Goal: Information Seeking & Learning: Learn about a topic

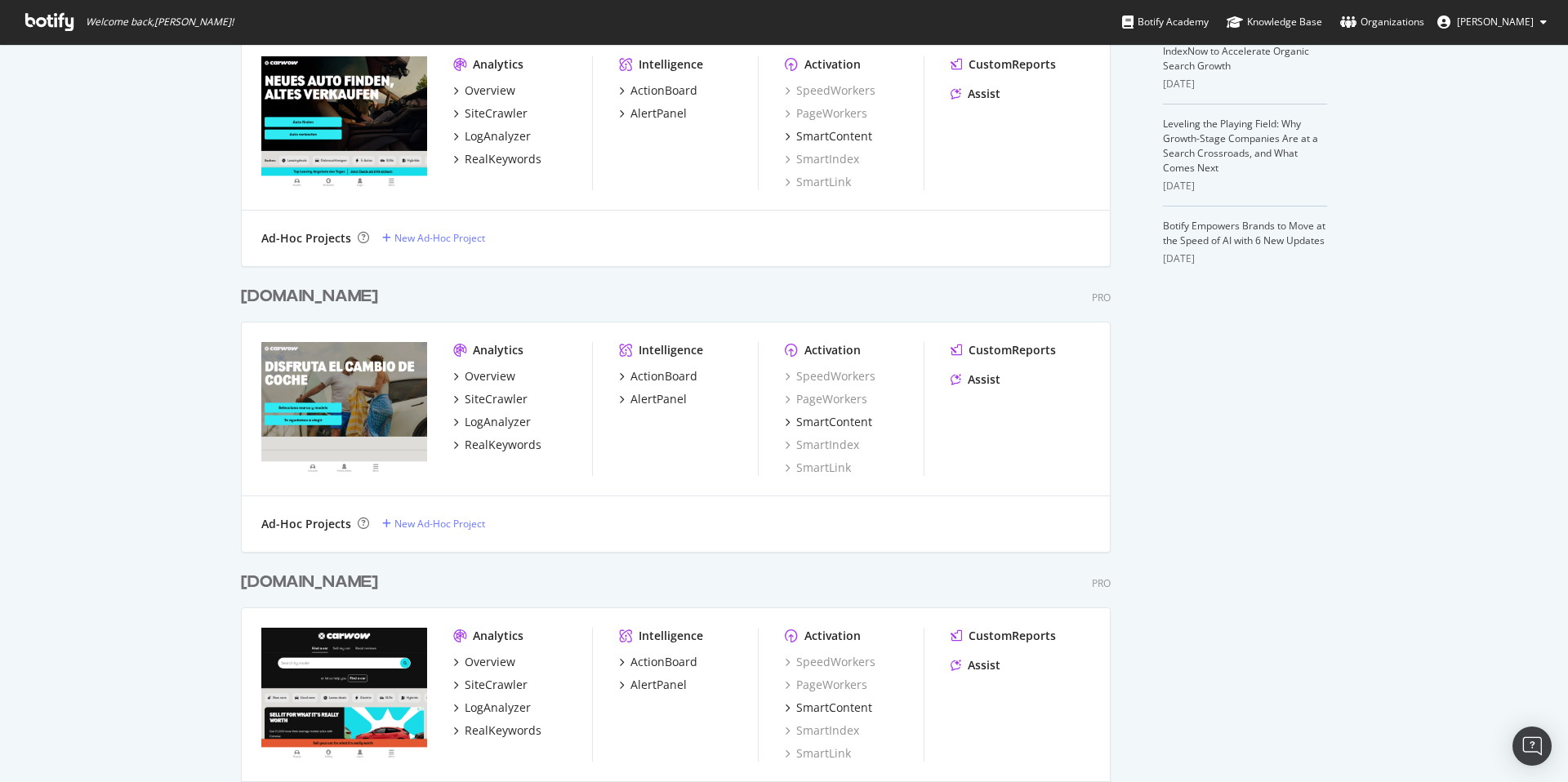
scroll to position [519, 0]
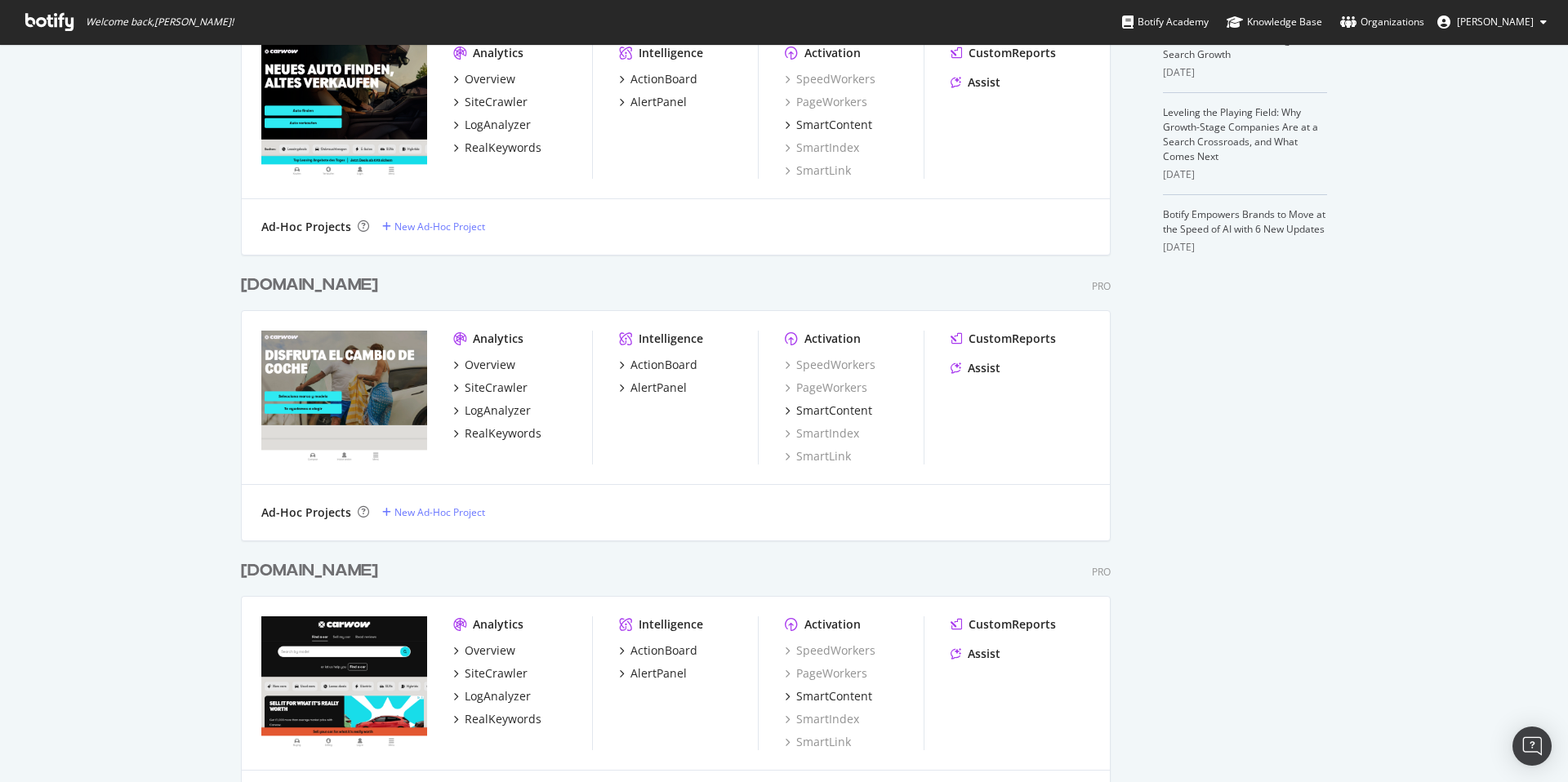
click at [378, 571] on div "[DOMAIN_NAME]" at bounding box center [309, 571] width 137 height 23
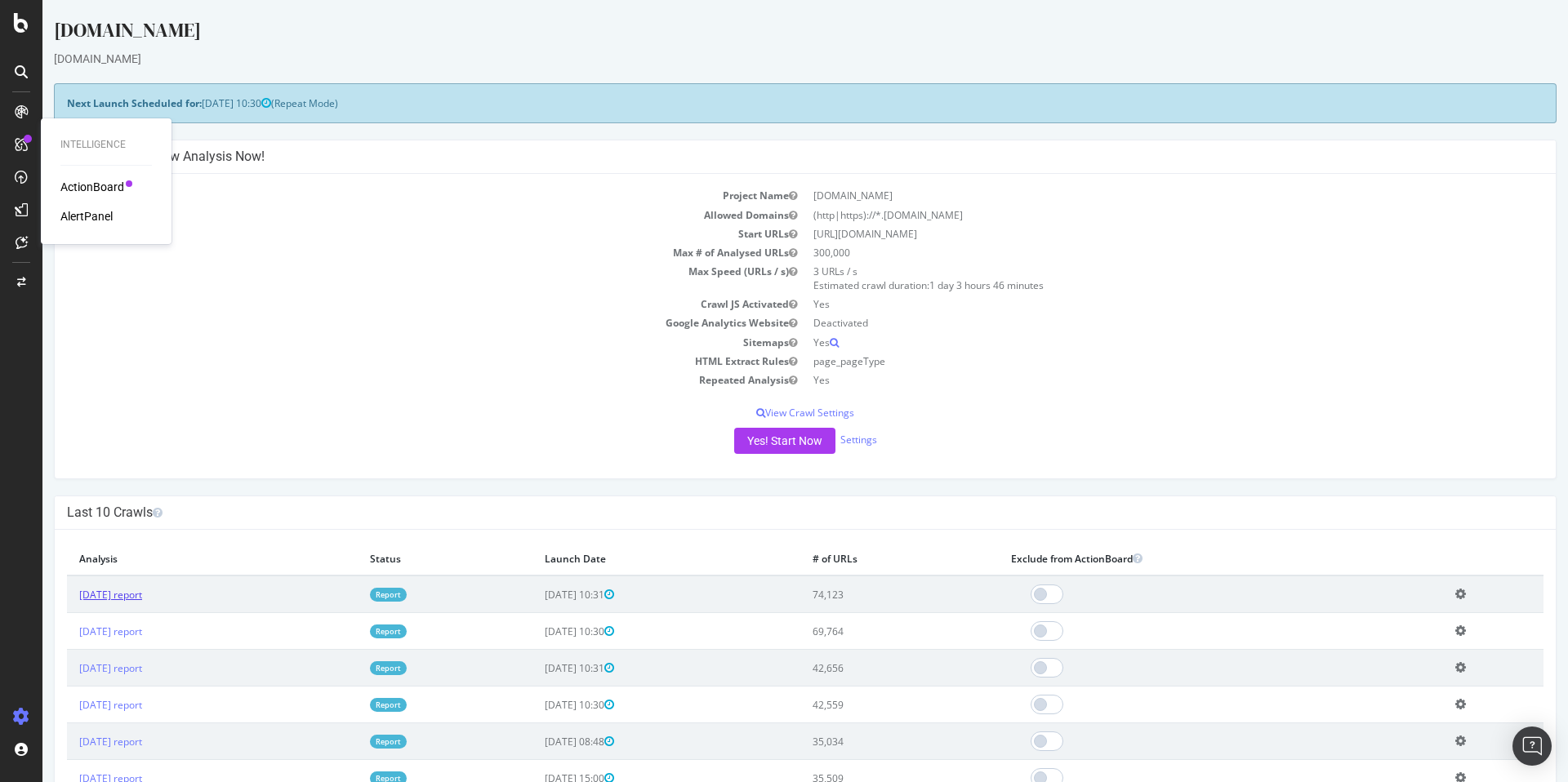
click at [120, 597] on link "2025 Aug. 22nd report" at bounding box center [110, 594] width 63 height 14
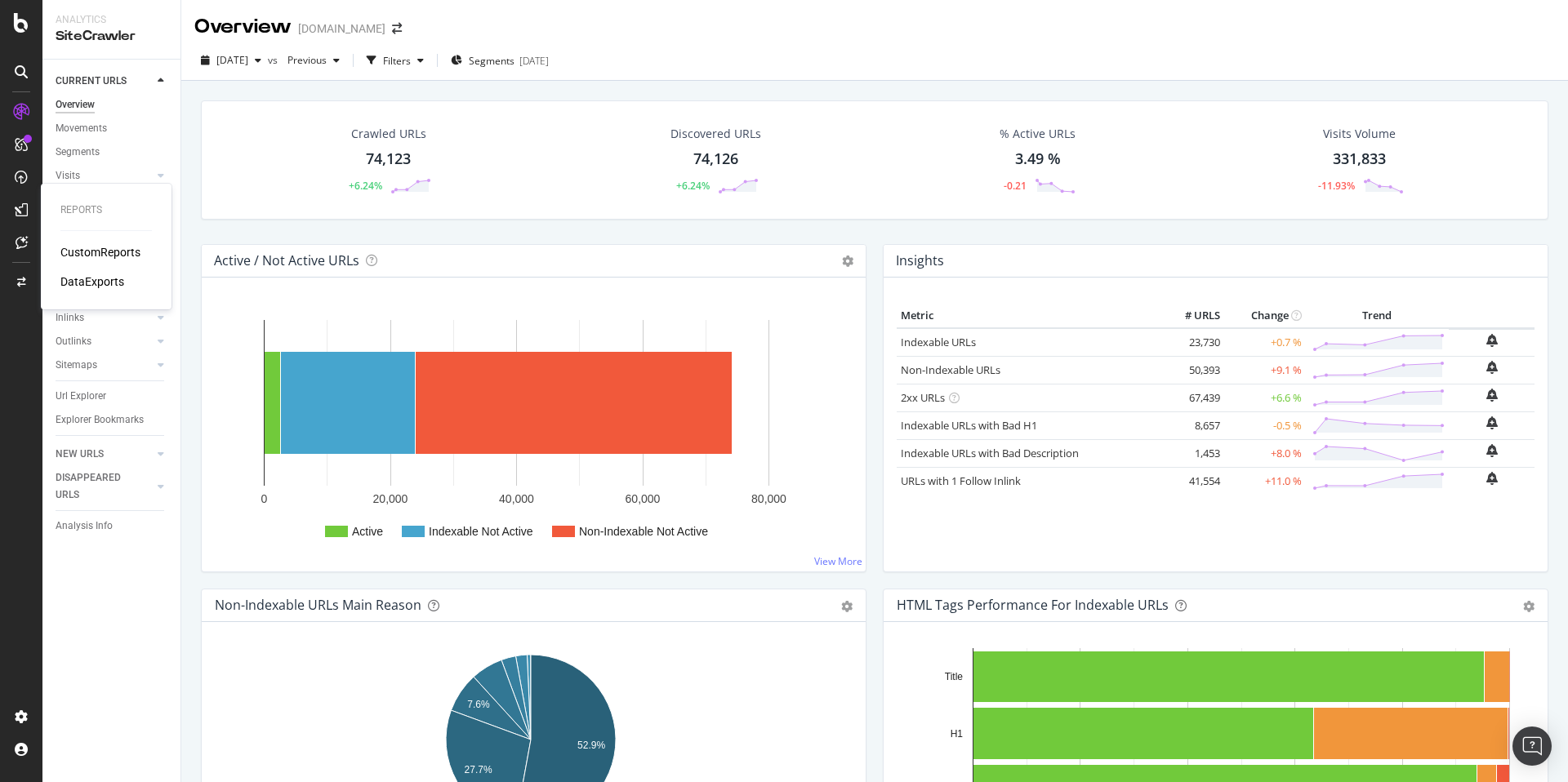
click at [101, 244] on div "CustomReports" at bounding box center [100, 252] width 80 height 16
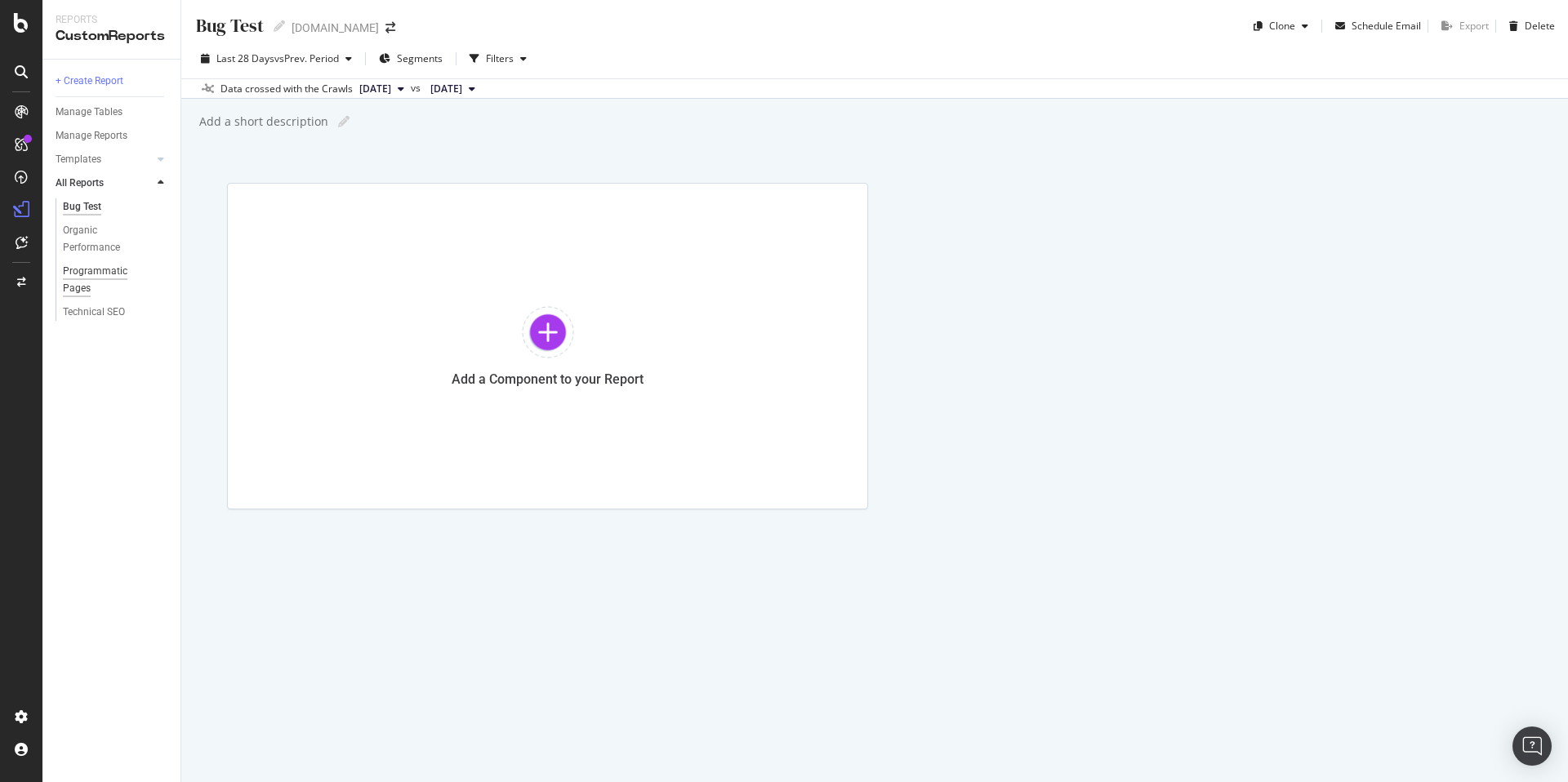
click at [100, 264] on div "Programmatic Pages" at bounding box center [108, 280] width 90 height 34
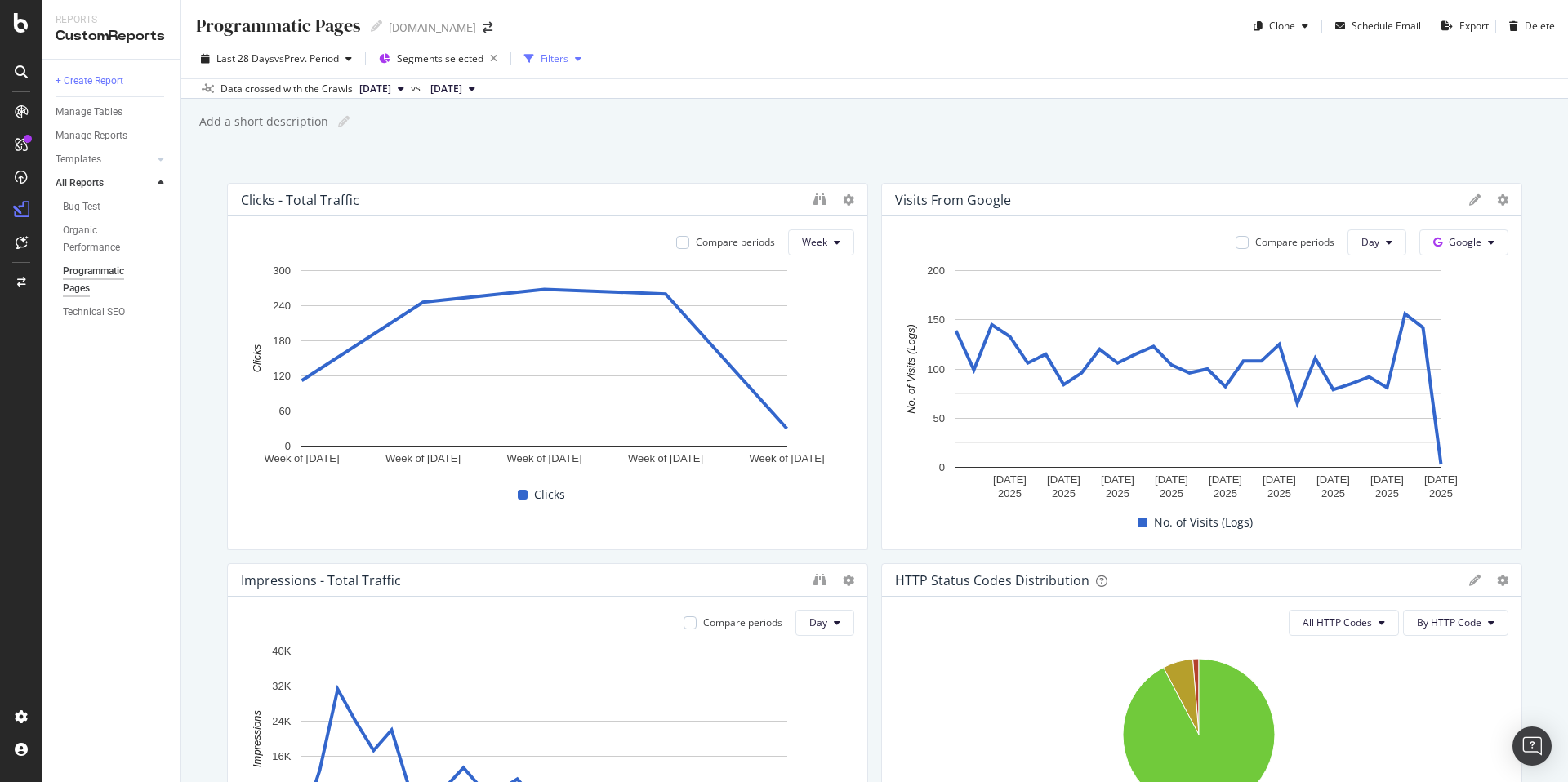
click at [553, 63] on div "Filters" at bounding box center [555, 58] width 28 height 14
click at [446, 59] on span "Segments selected" at bounding box center [440, 58] width 86 height 14
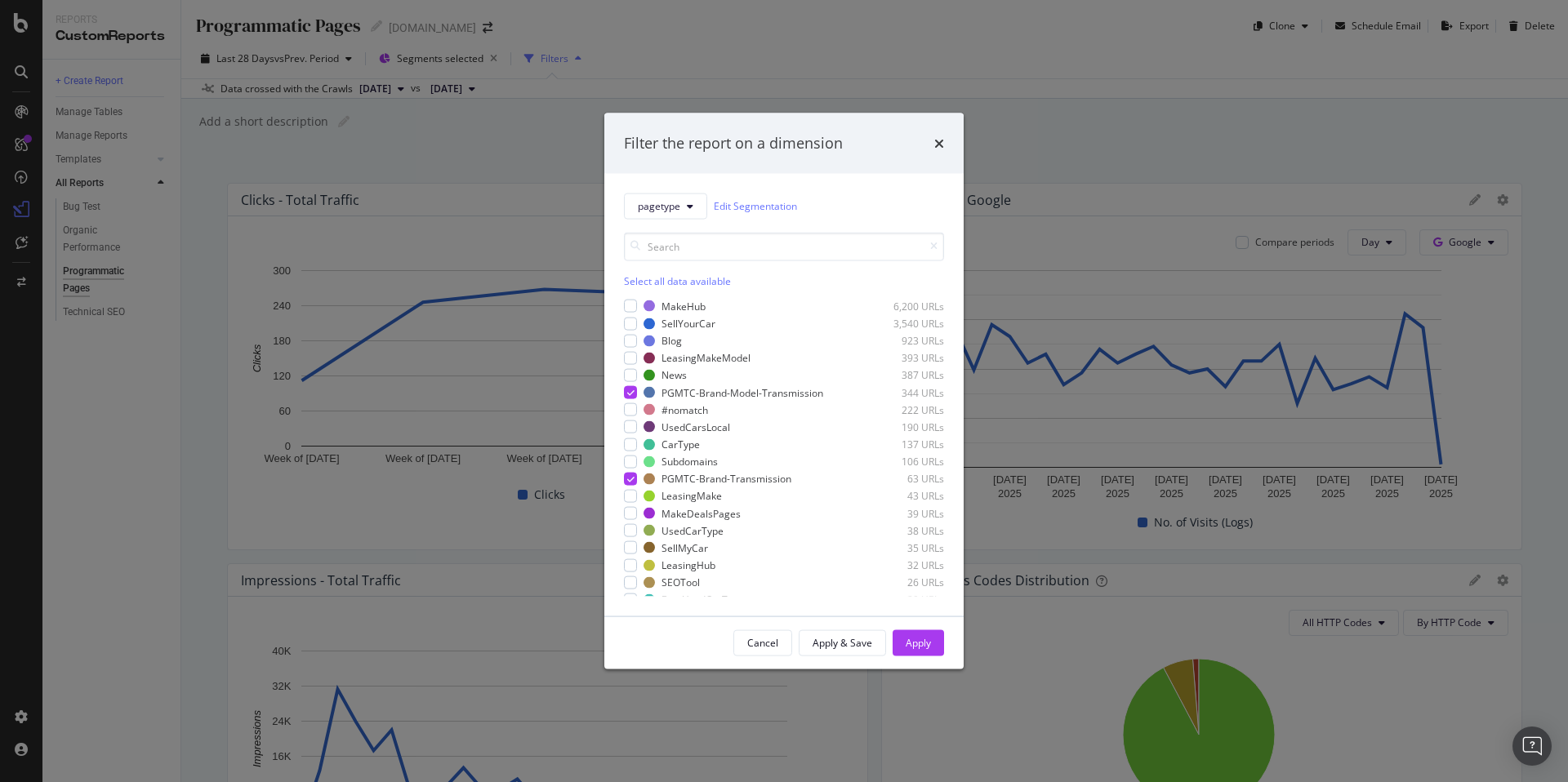
click at [933, 145] on div "Filter the report on a dimension" at bounding box center [784, 144] width 320 height 22
click at [937, 140] on icon "times" at bounding box center [939, 143] width 9 height 13
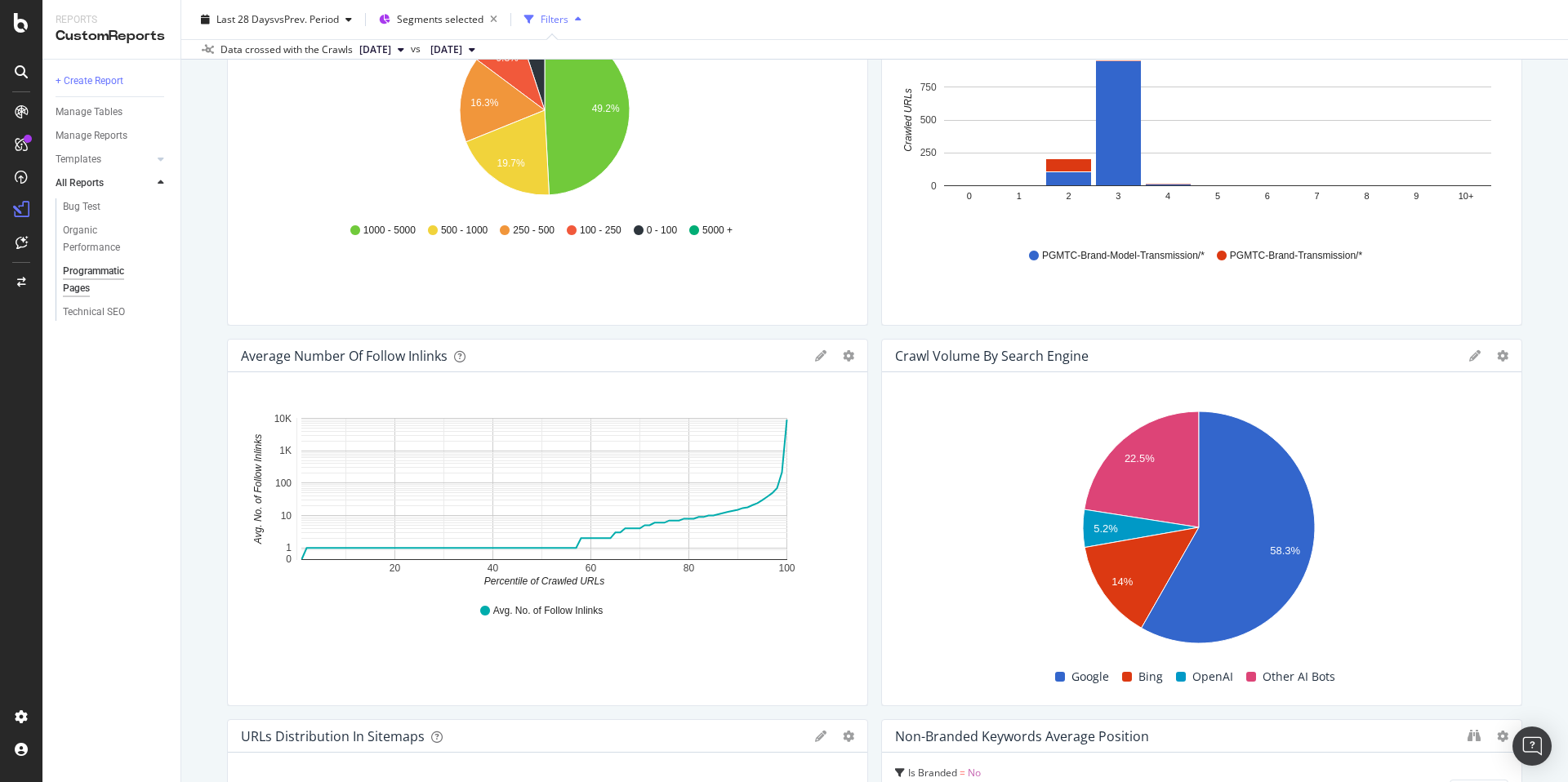
scroll to position [1383, 0]
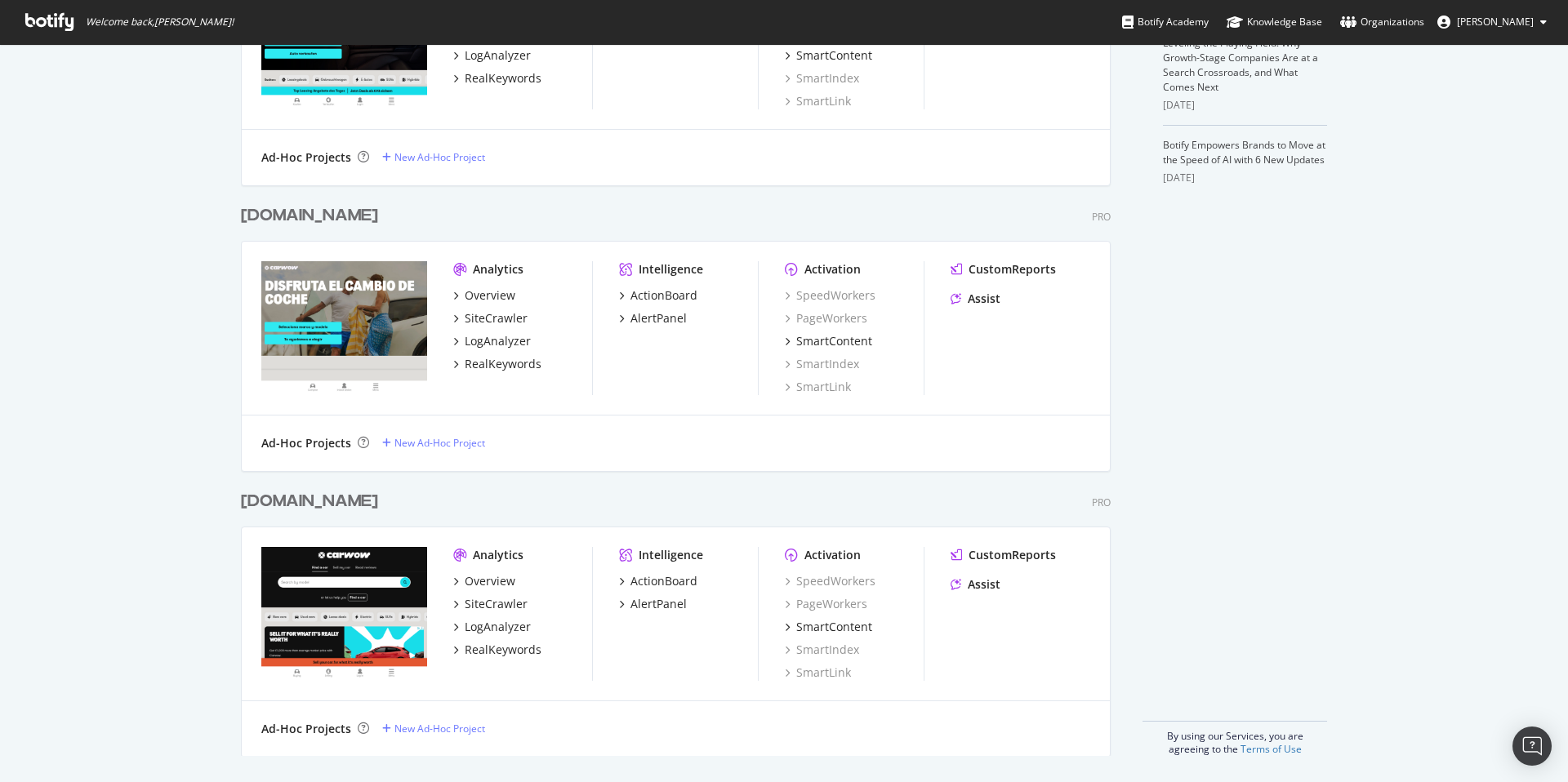
scroll to position [585, 0]
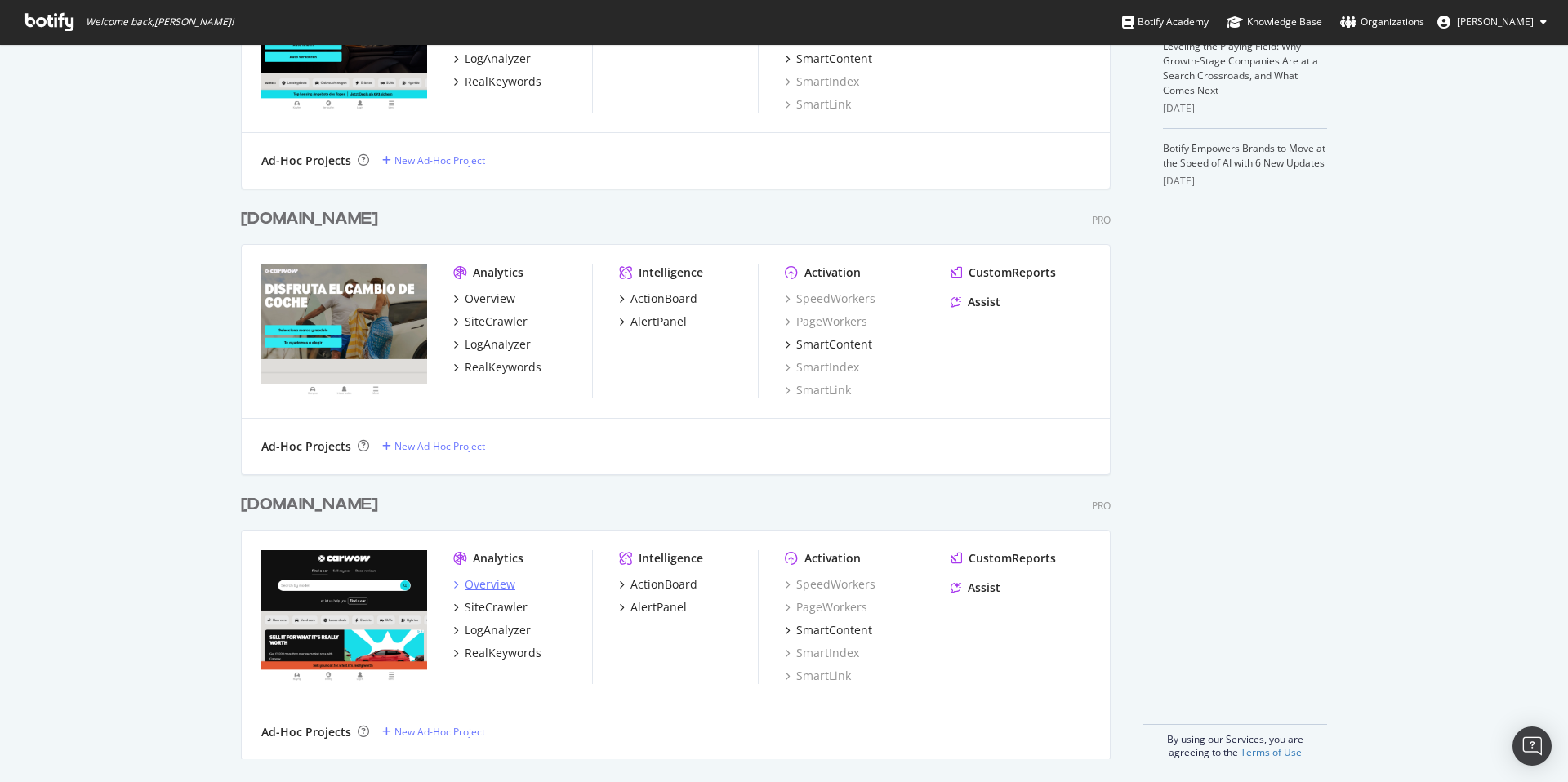
click at [490, 580] on div "Overview" at bounding box center [490, 584] width 51 height 16
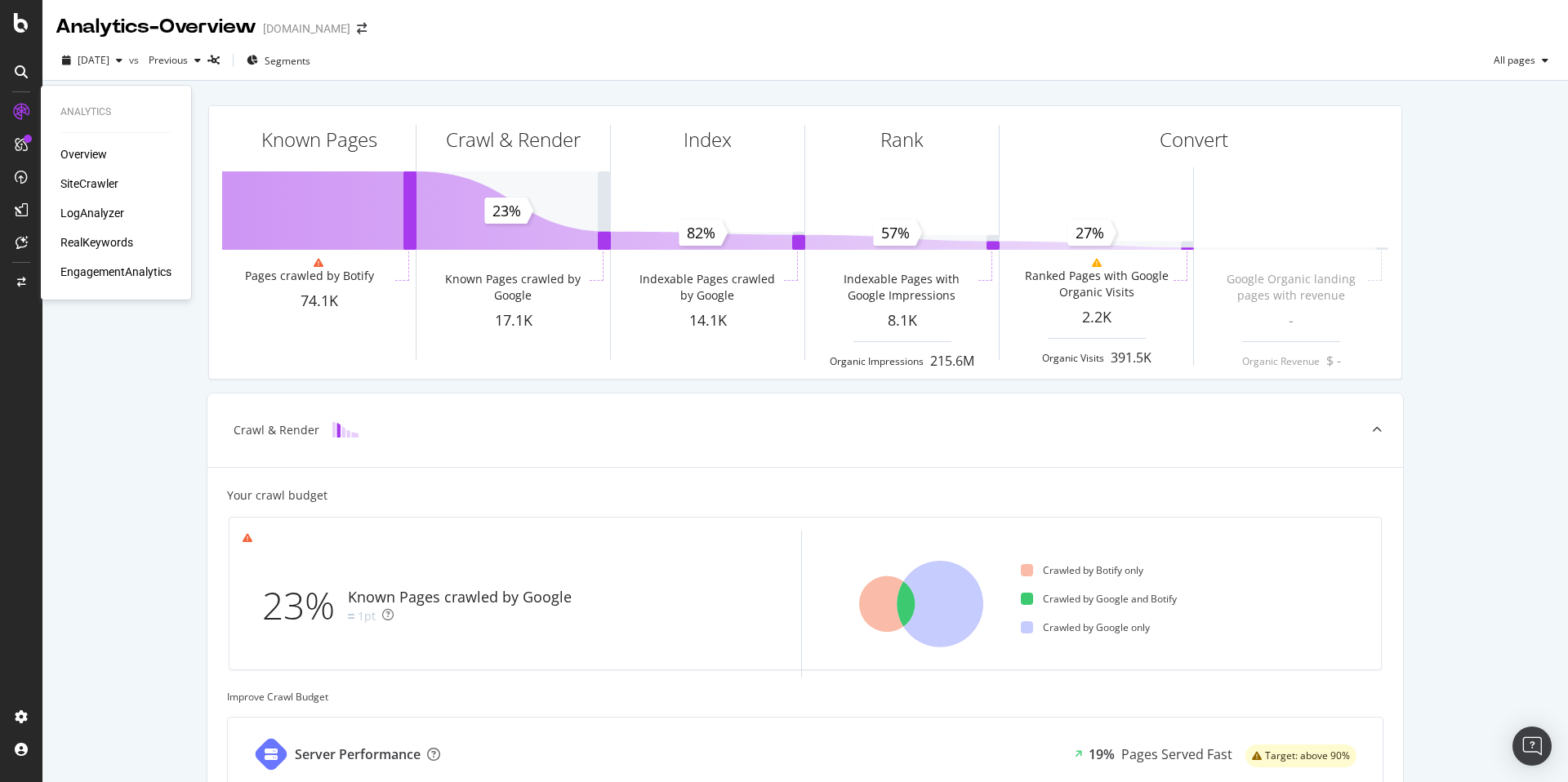
click at [96, 177] on div "SiteCrawler" at bounding box center [89, 183] width 58 height 16
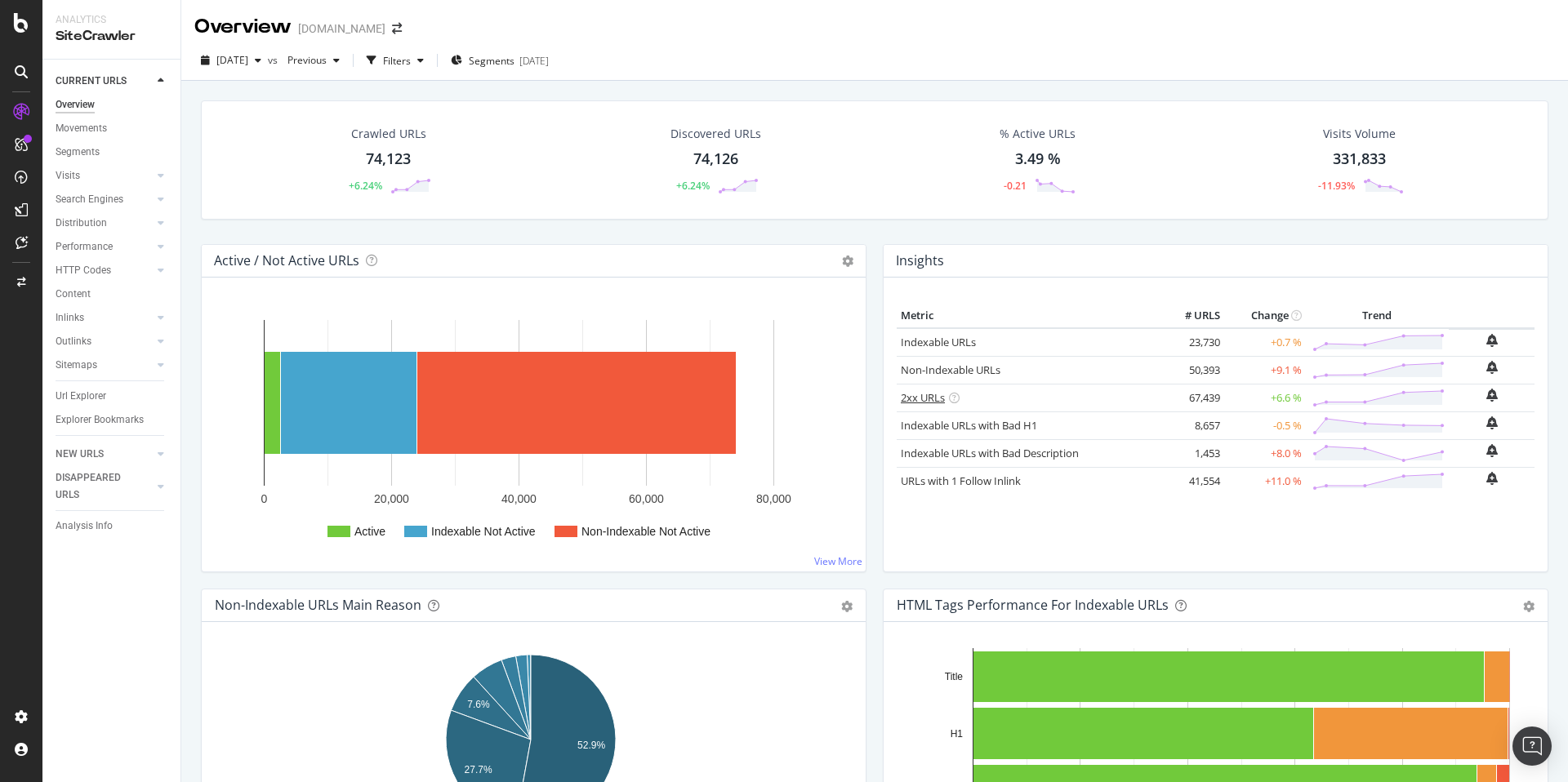
click at [916, 399] on link "2xx URLs" at bounding box center [922, 398] width 44 height 15
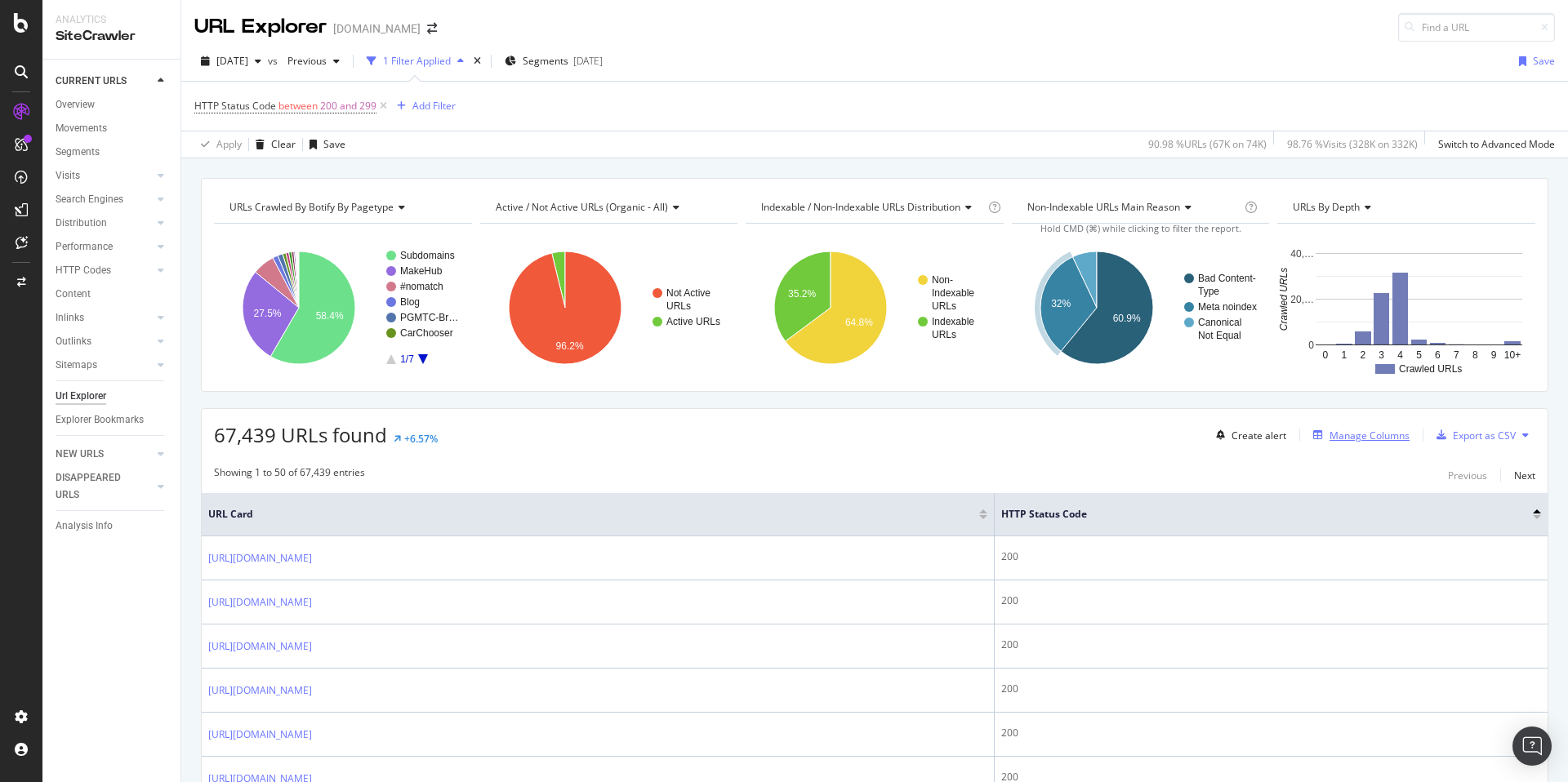
click at [1356, 431] on div "Manage Columns" at bounding box center [1369, 435] width 80 height 14
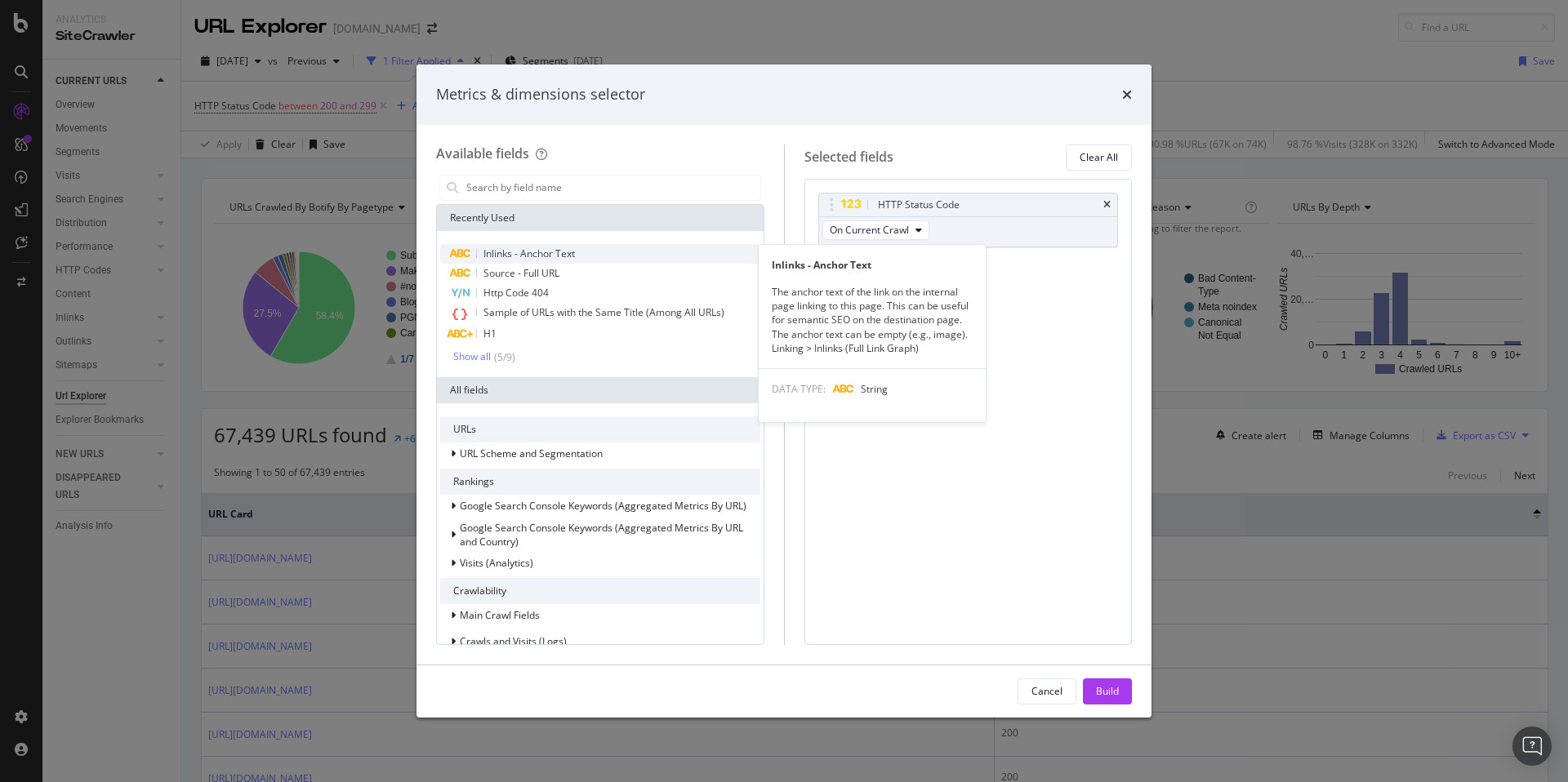
click at [556, 256] on span "Inlinks - Anchor Text" at bounding box center [528, 253] width 91 height 14
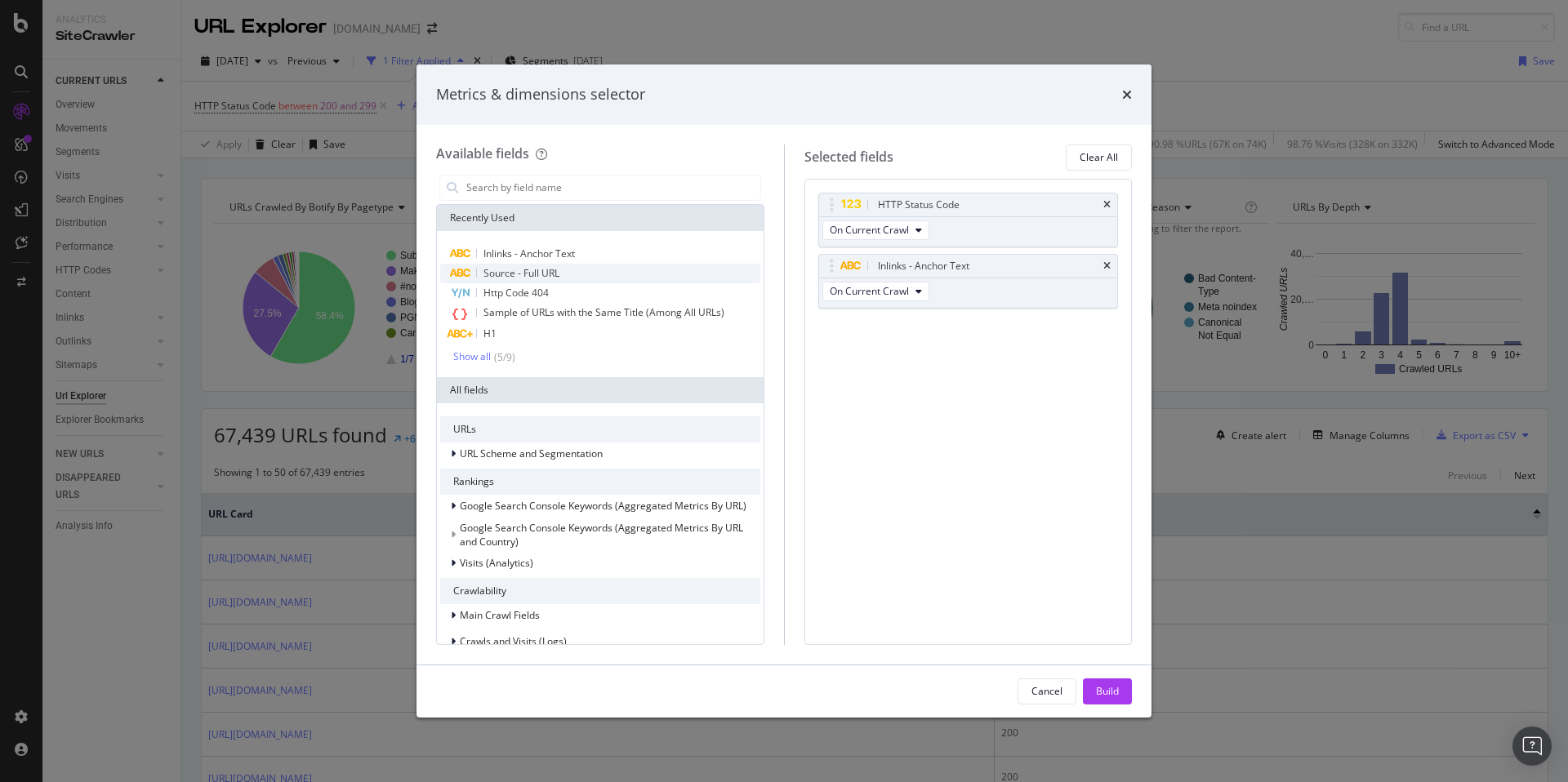
click at [552, 270] on span "Source - Full URL" at bounding box center [521, 273] width 76 height 14
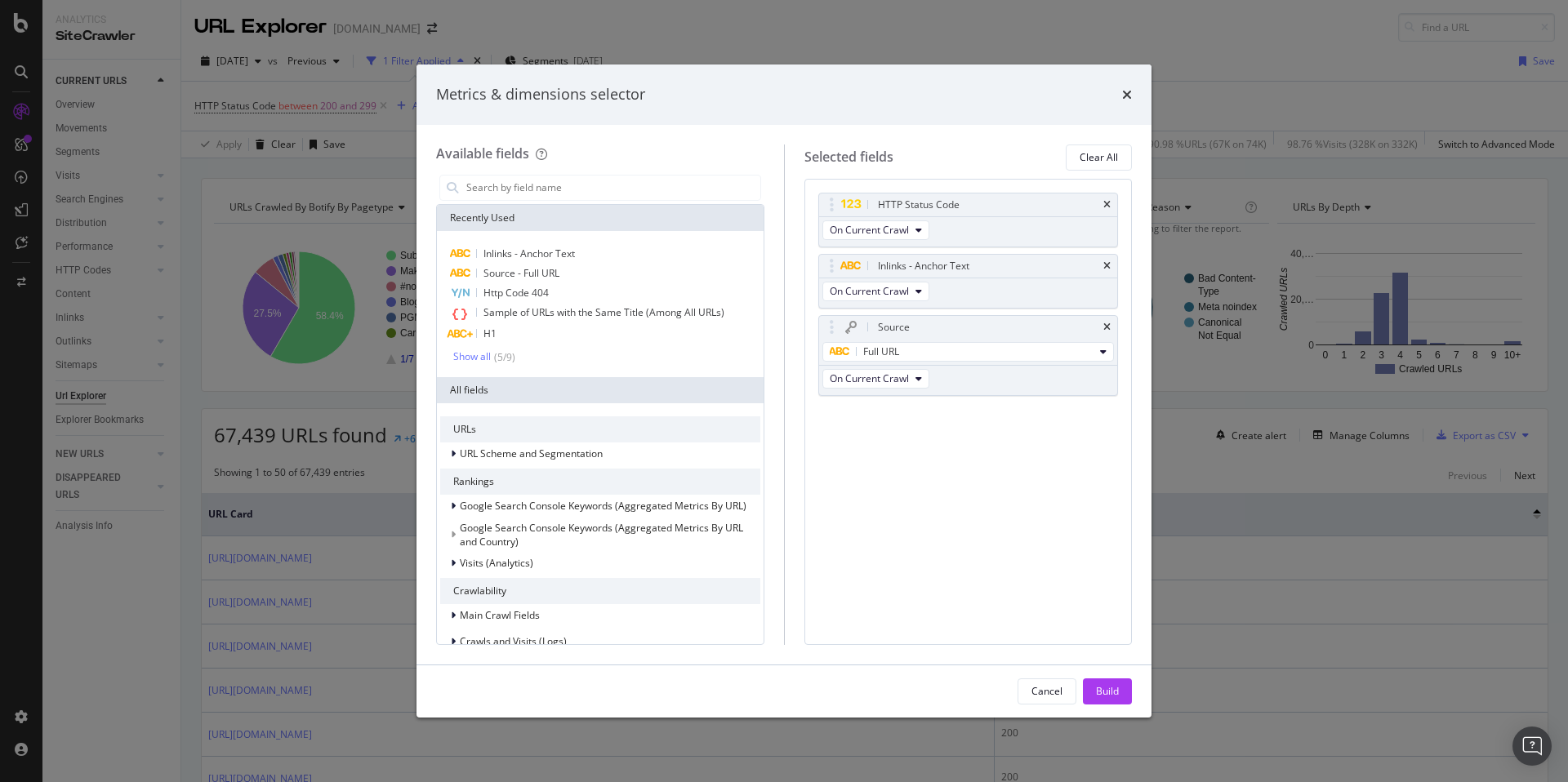
click at [1113, 696] on div "Build" at bounding box center [1107, 691] width 23 height 14
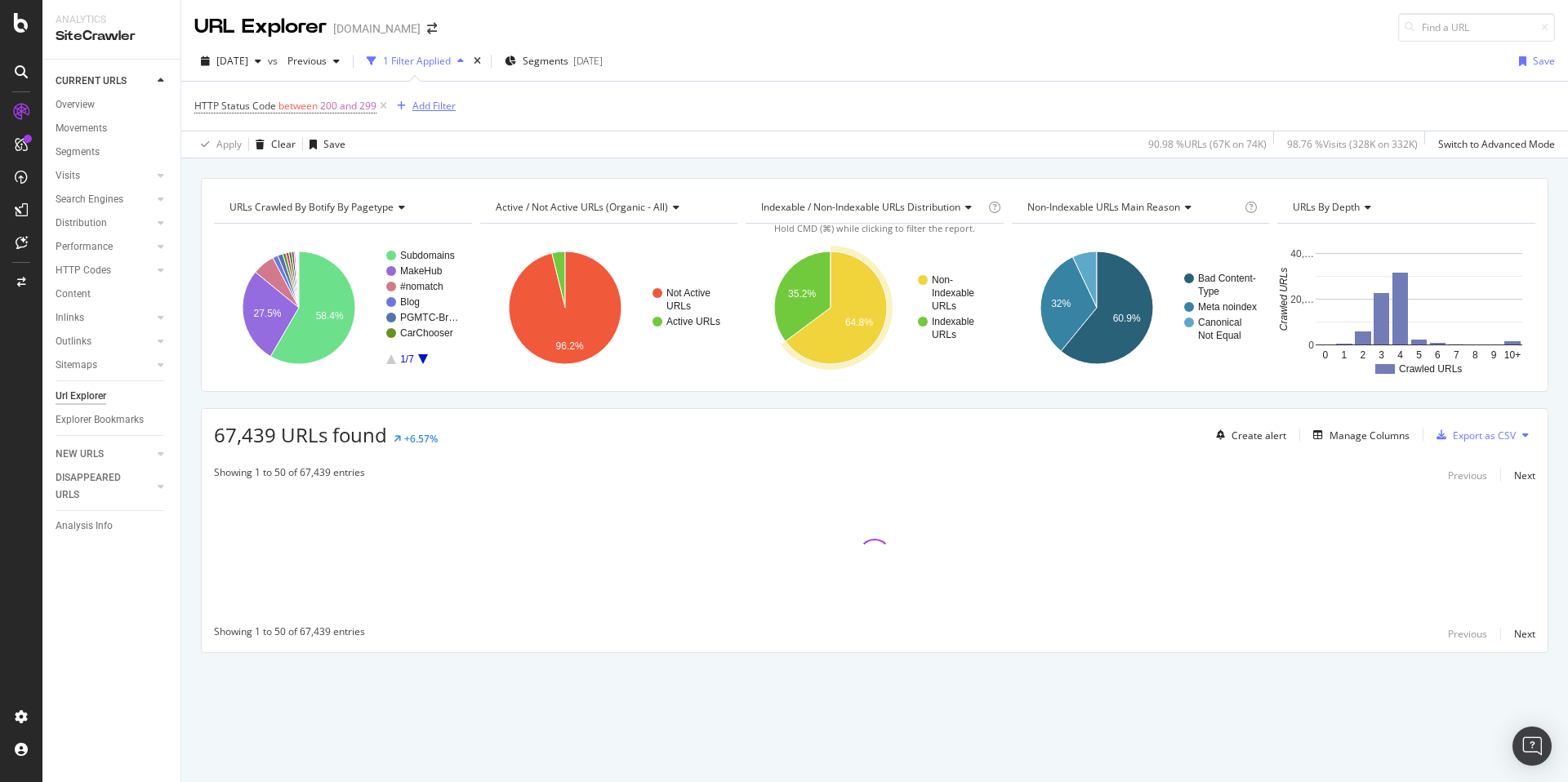
click at [420, 106] on div "Add Filter" at bounding box center [434, 105] width 43 height 14
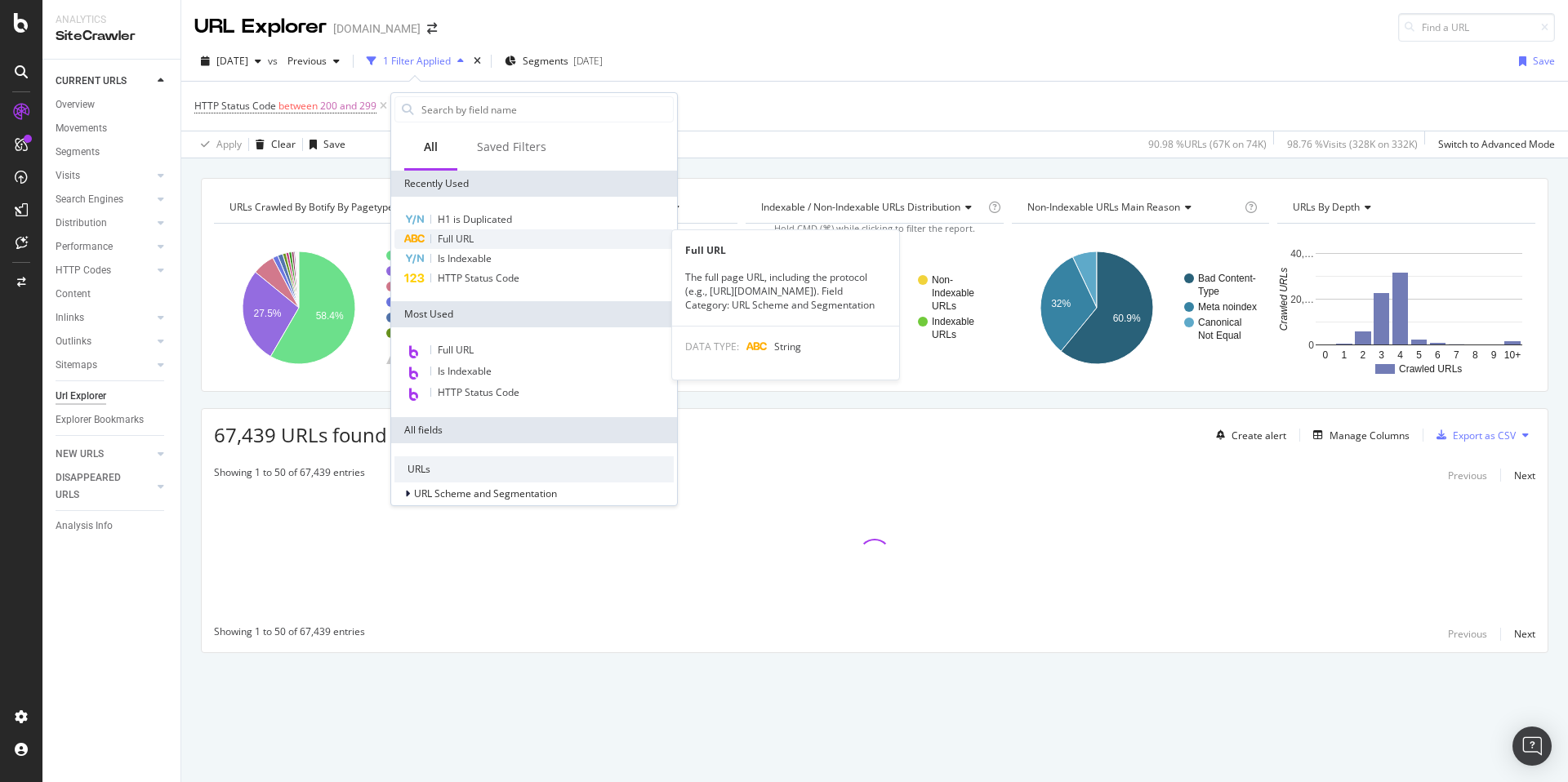
click at [457, 236] on span "Full URL" at bounding box center [456, 239] width 36 height 14
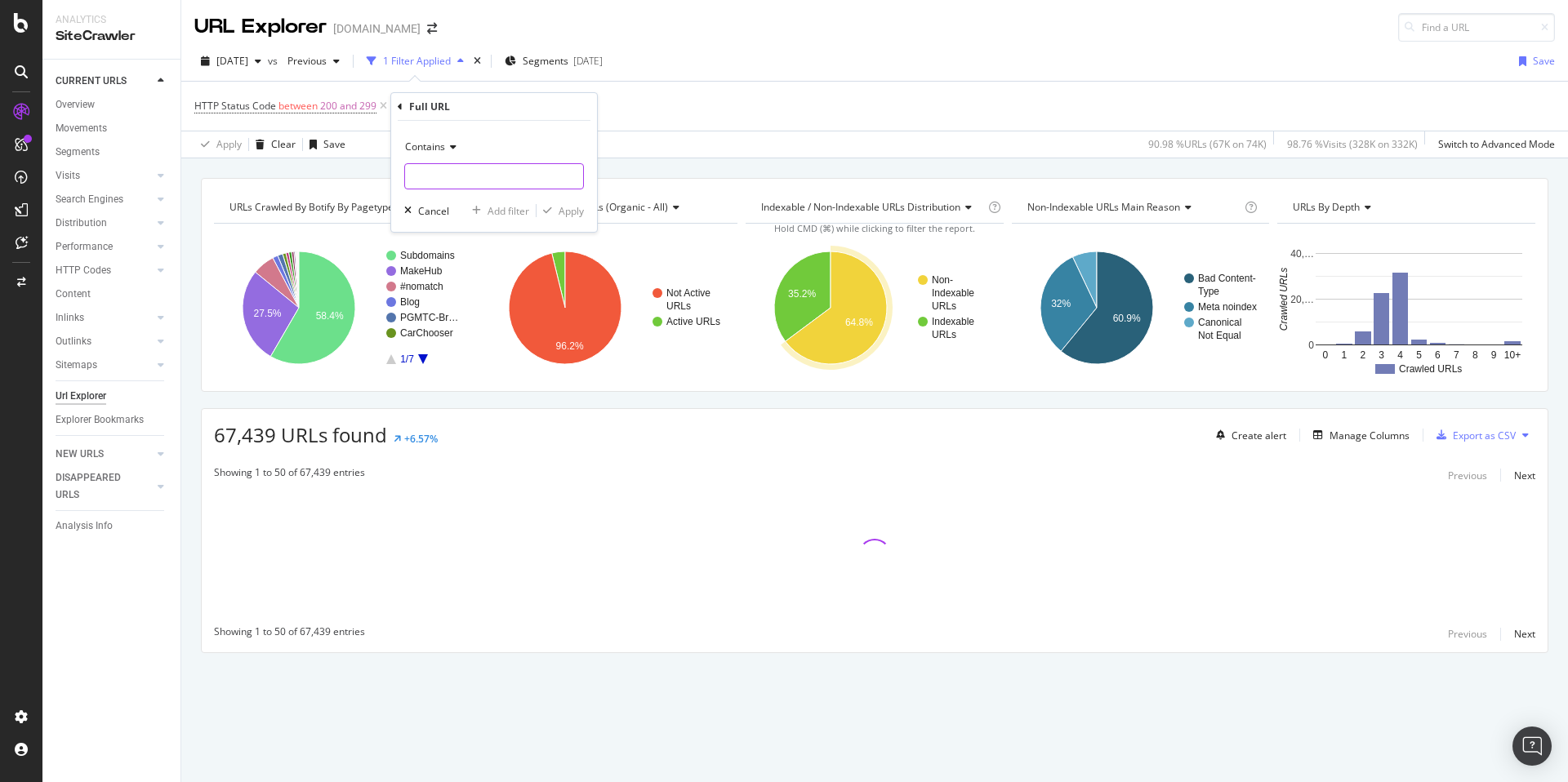
click at [454, 174] on input "text" at bounding box center [494, 177] width 178 height 26
paste input "[URL][DOMAIN_NAME]"
type input "[URL][DOMAIN_NAME]"
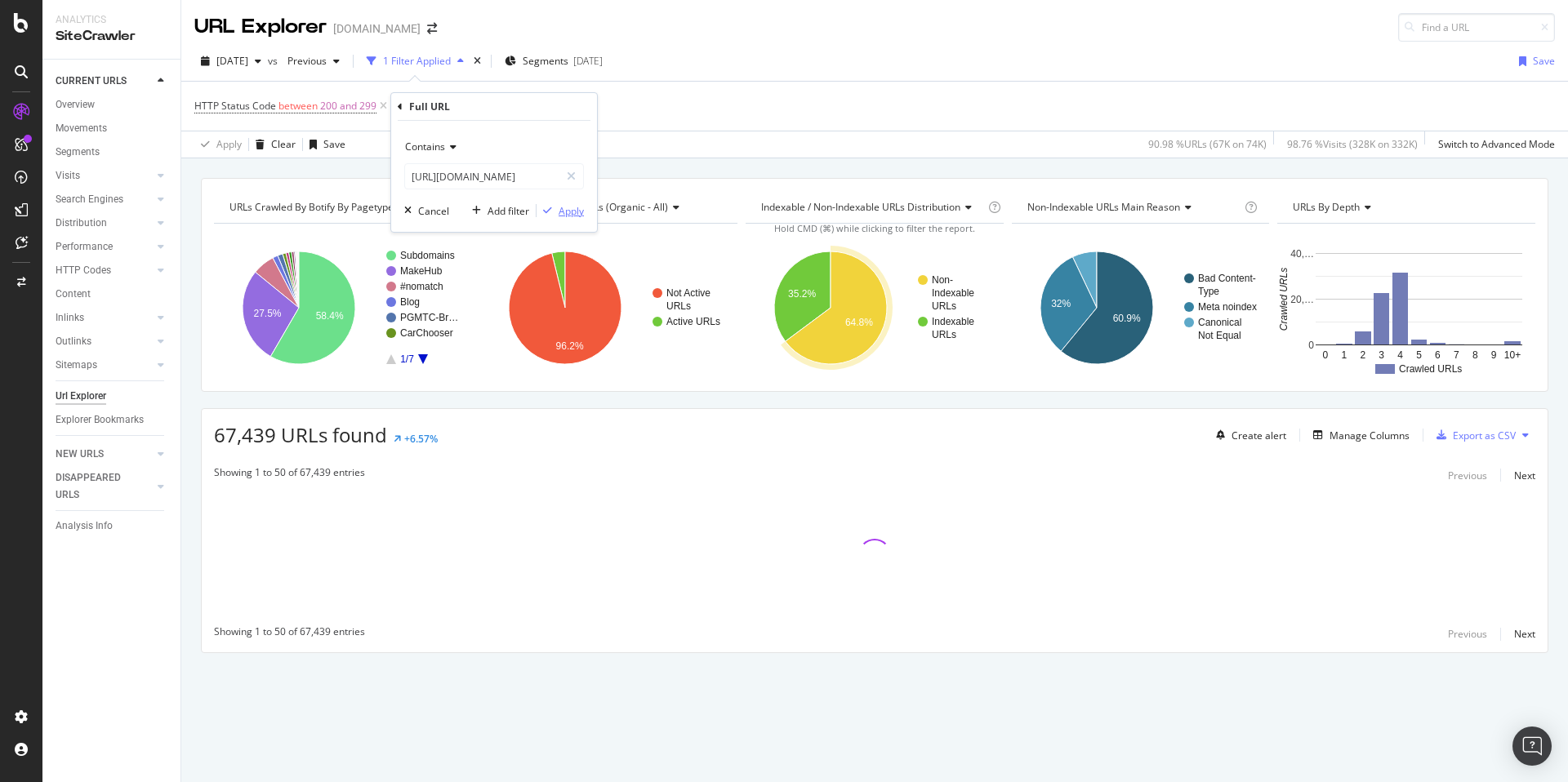
click at [577, 212] on div "Apply" at bounding box center [571, 211] width 25 height 14
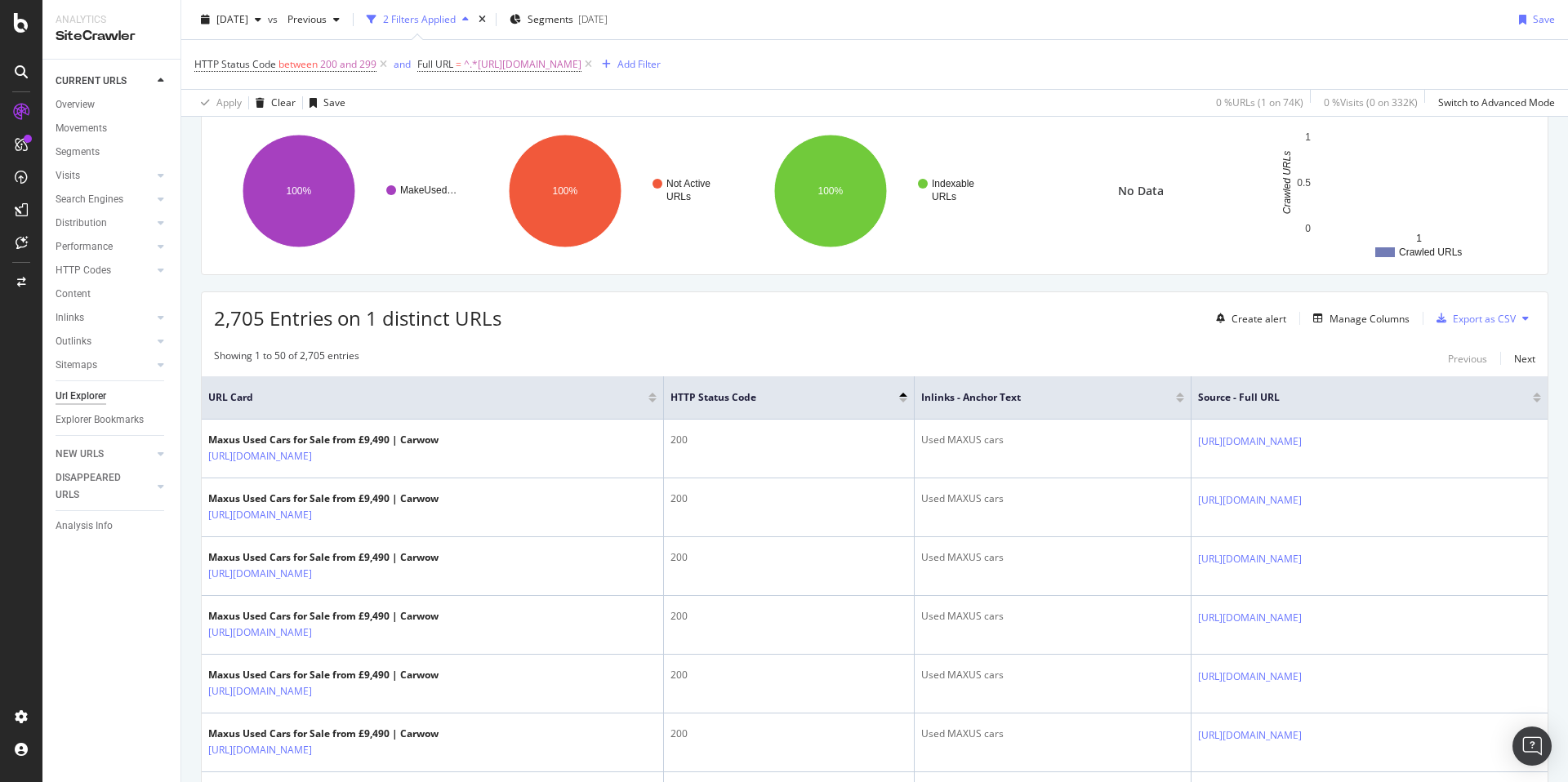
scroll to position [485, 0]
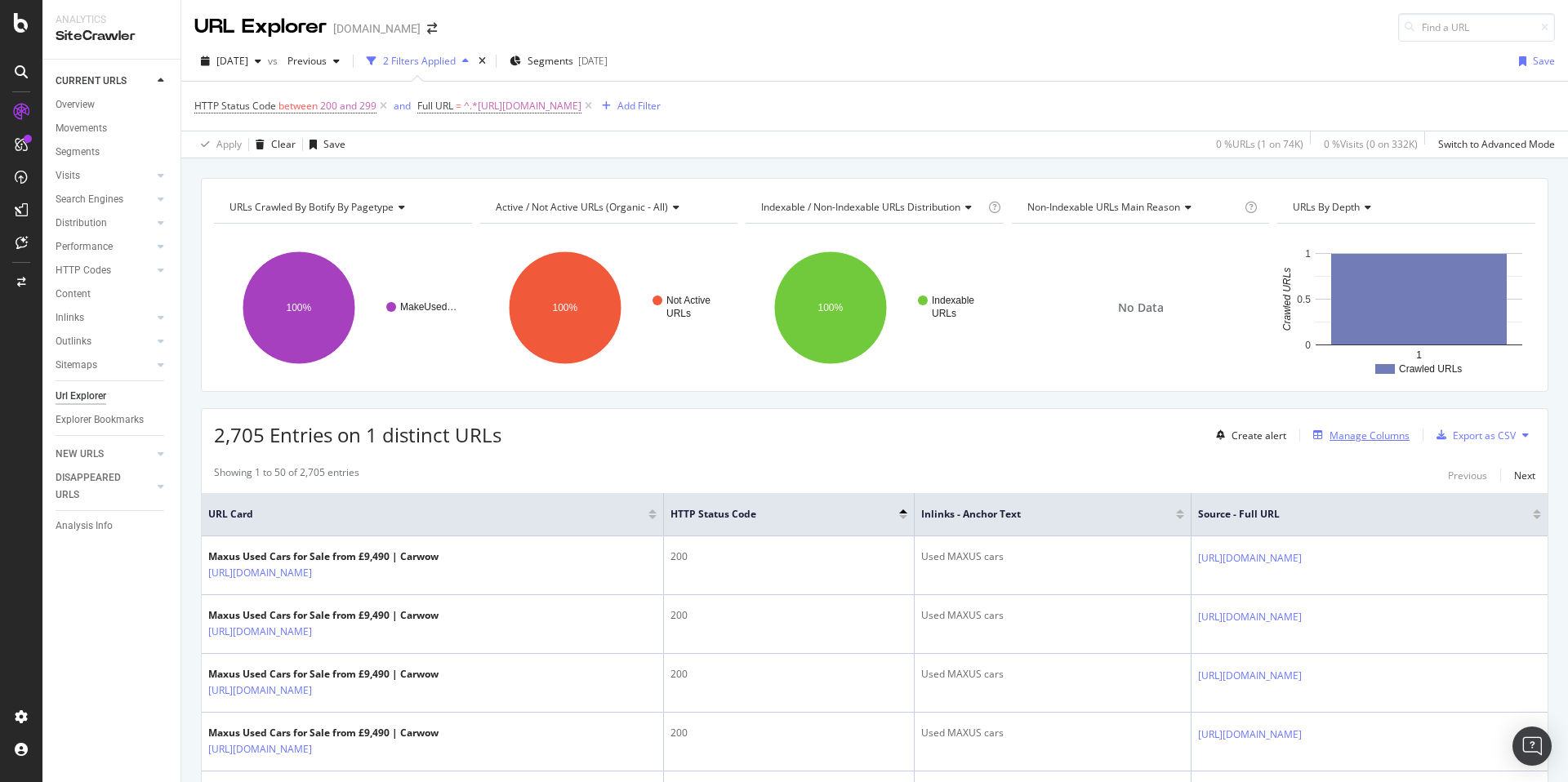
click at [1351, 427] on div "Manage Columns" at bounding box center [1357, 434] width 102 height 18
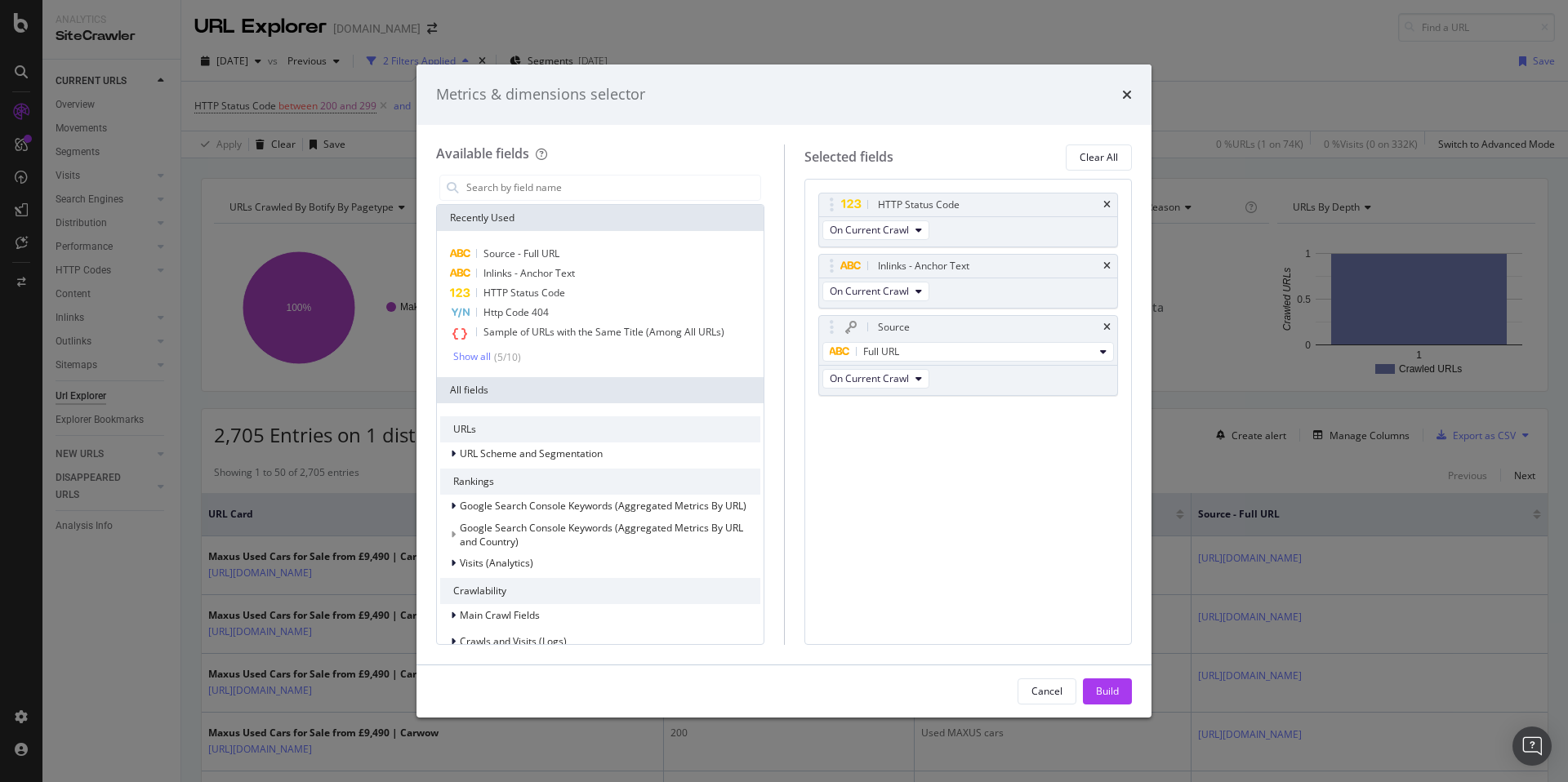
click at [1121, 86] on div "times" at bounding box center [1126, 94] width 9 height 22
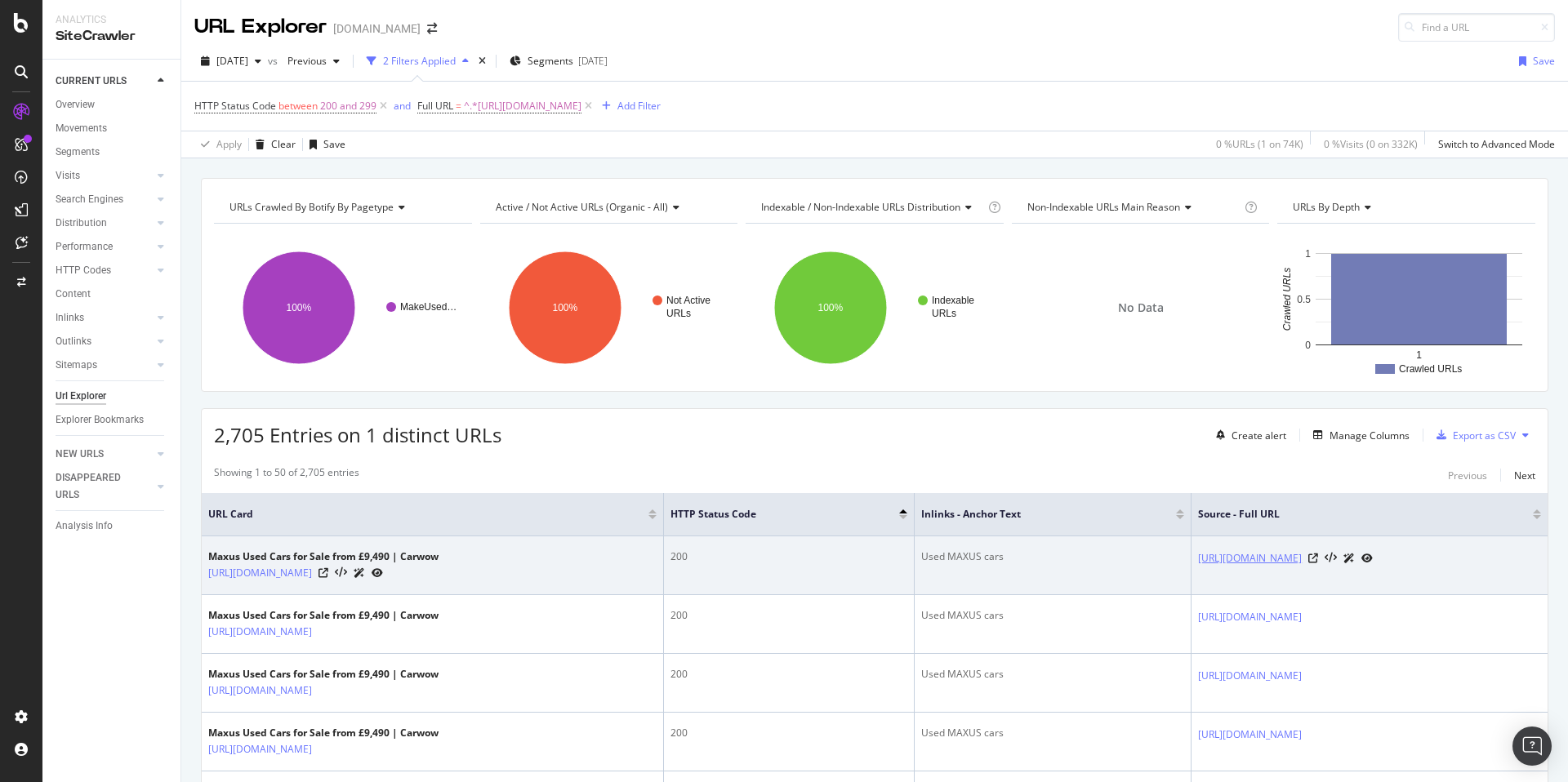
copy link "[URL][DOMAIN_NAME]"
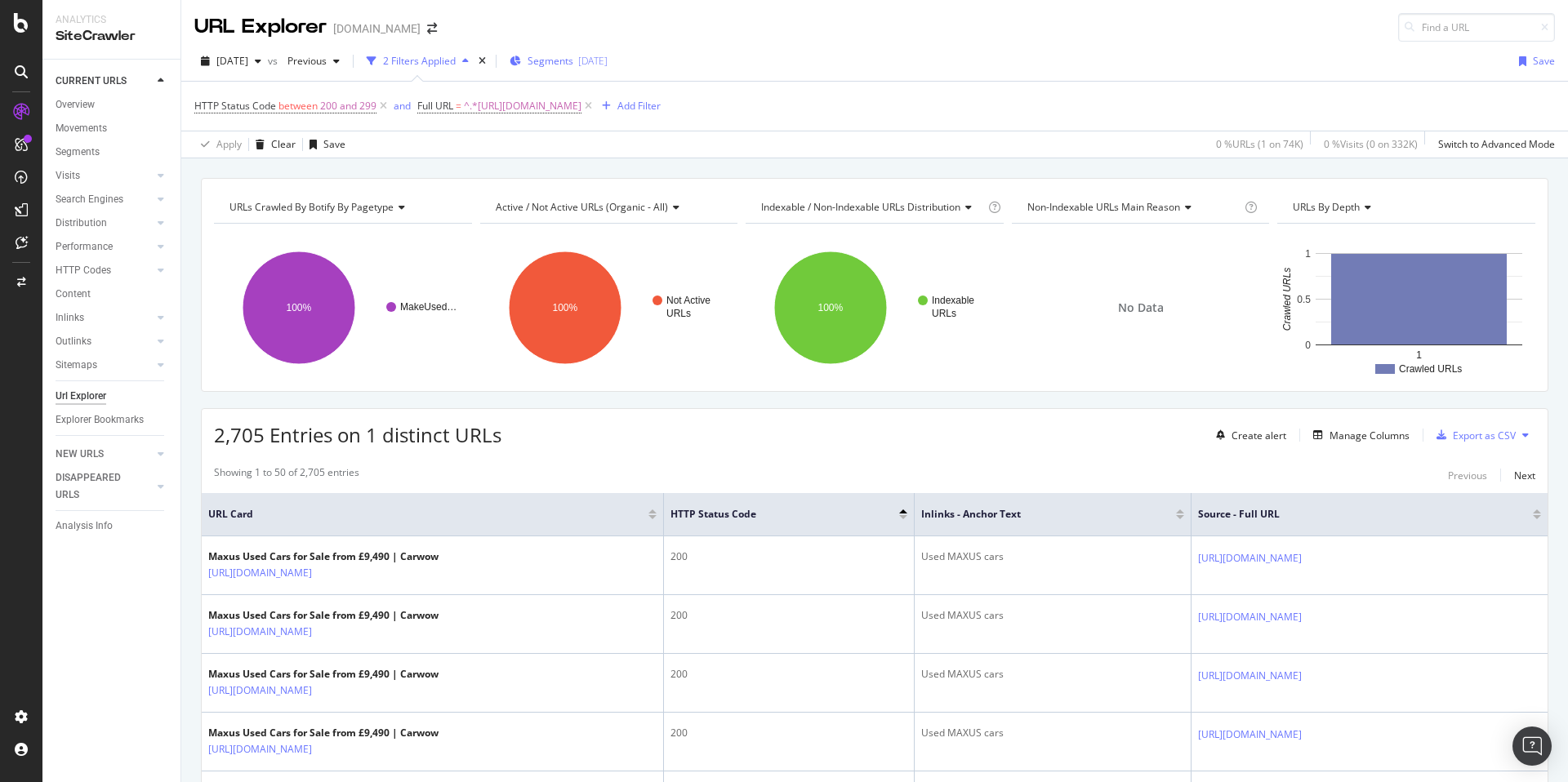
click at [607, 58] on div "[DATE]" at bounding box center [592, 60] width 29 height 14
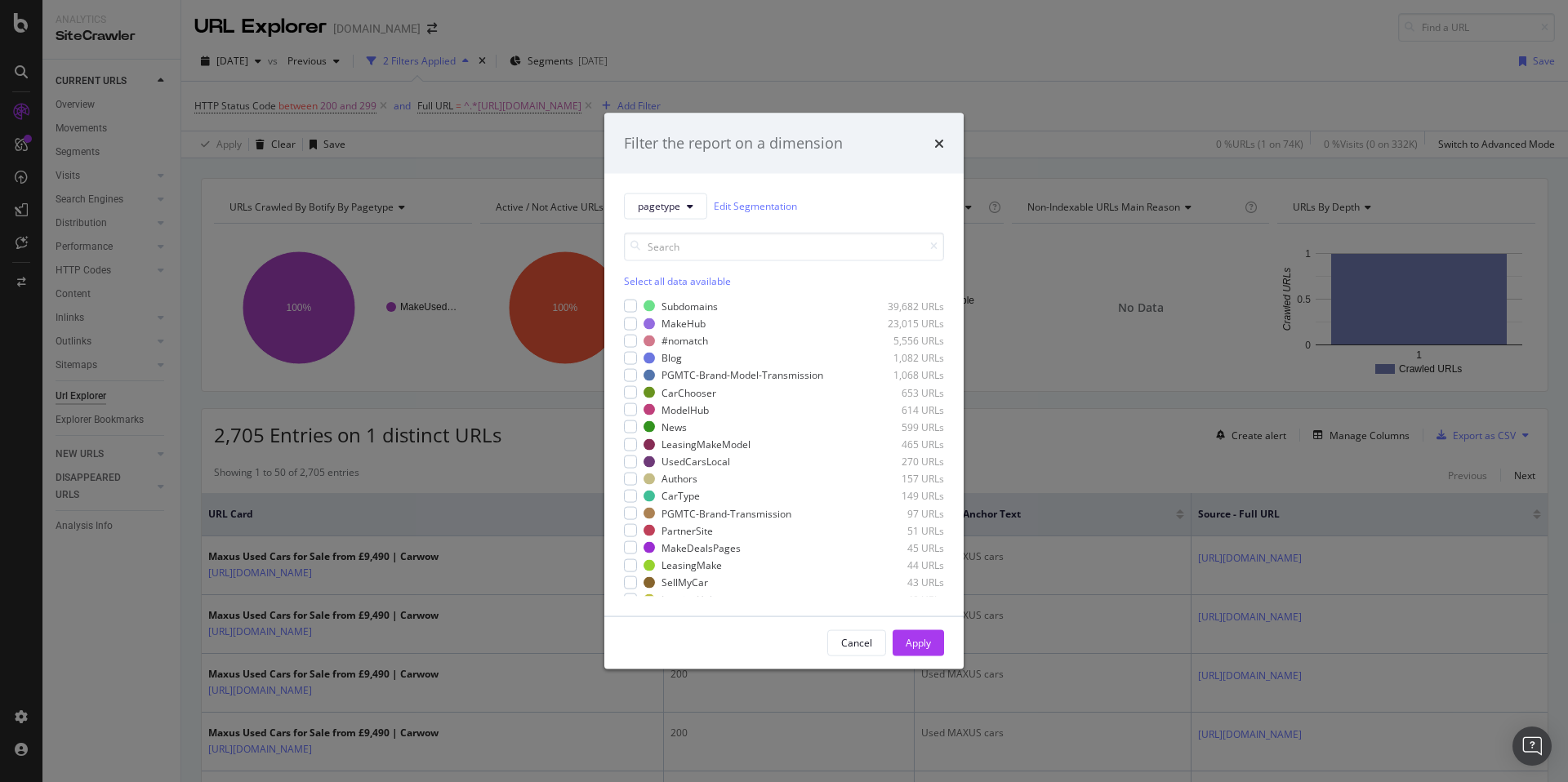
click at [938, 144] on icon "times" at bounding box center [939, 143] width 9 height 13
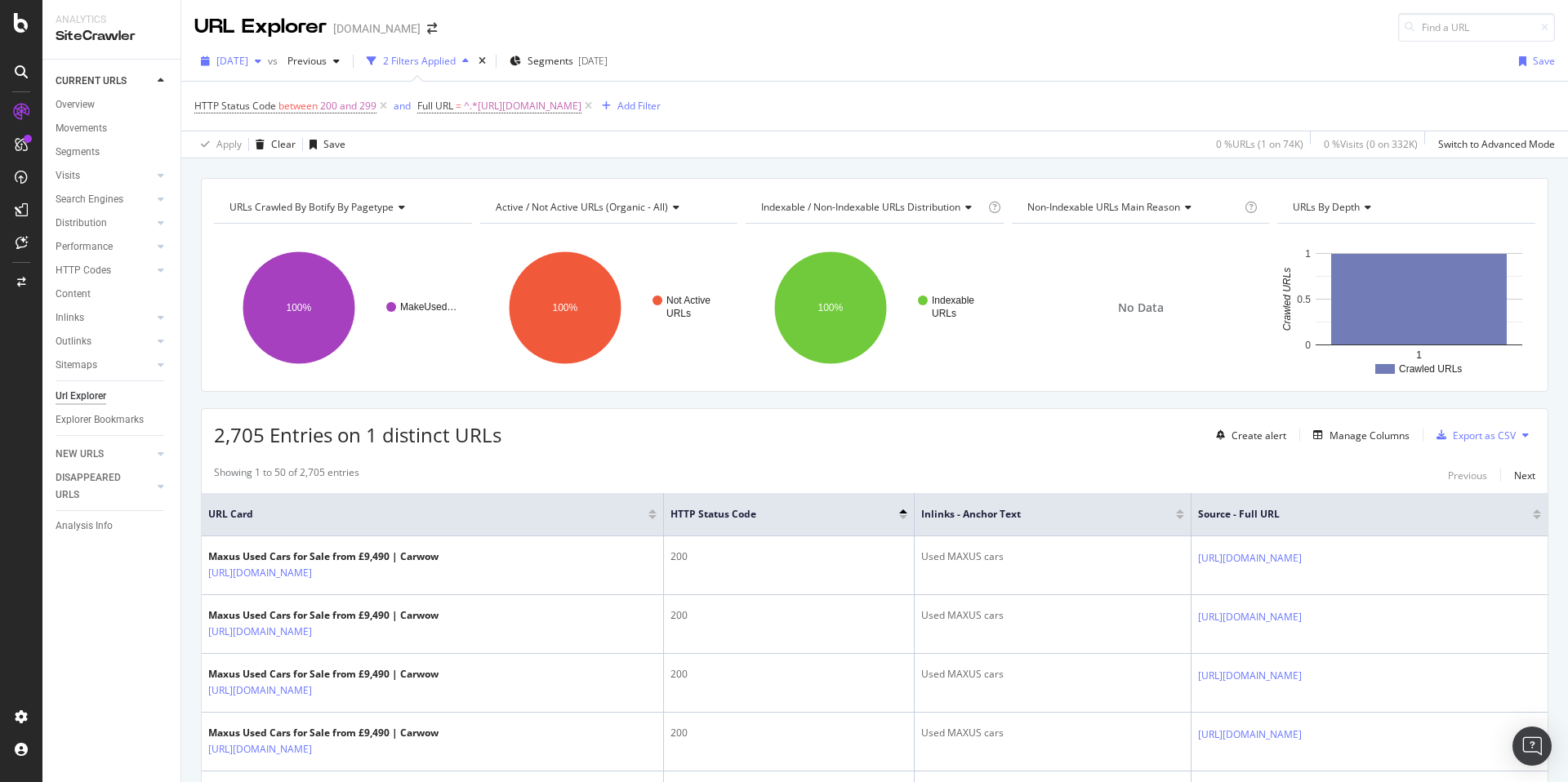
click at [248, 65] on span "[DATE]" at bounding box center [232, 60] width 32 height 14
click at [326, 56] on span "Previous" at bounding box center [304, 60] width 46 height 14
click at [861, 45] on div "[DATE] vs Previous 2 Filters Applied Segments [DATE] Save HTTP Status Code betw…" at bounding box center [874, 100] width 1387 height 117
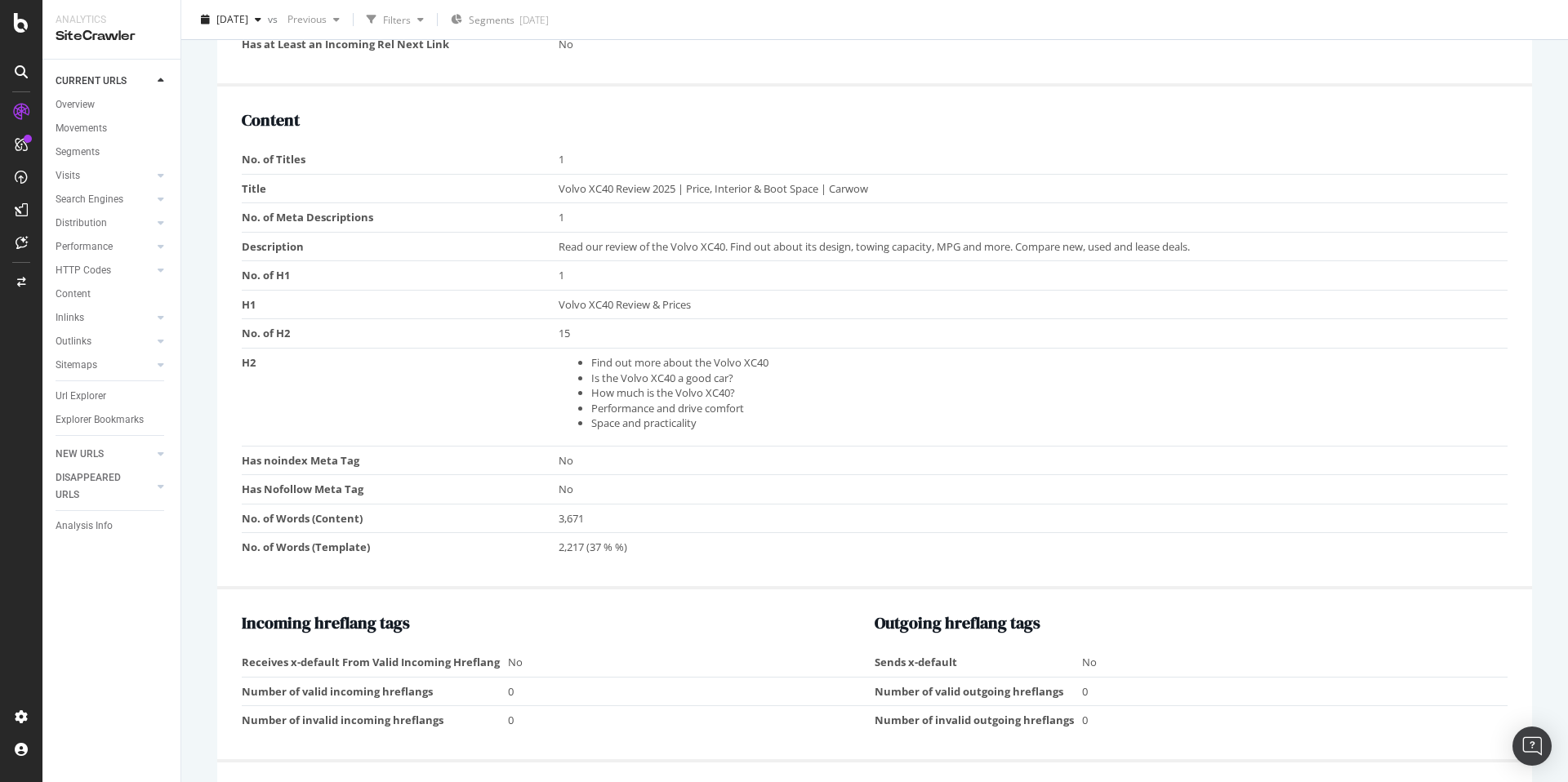
scroll to position [1124, 0]
